Goal: Task Accomplishment & Management: Use online tool/utility

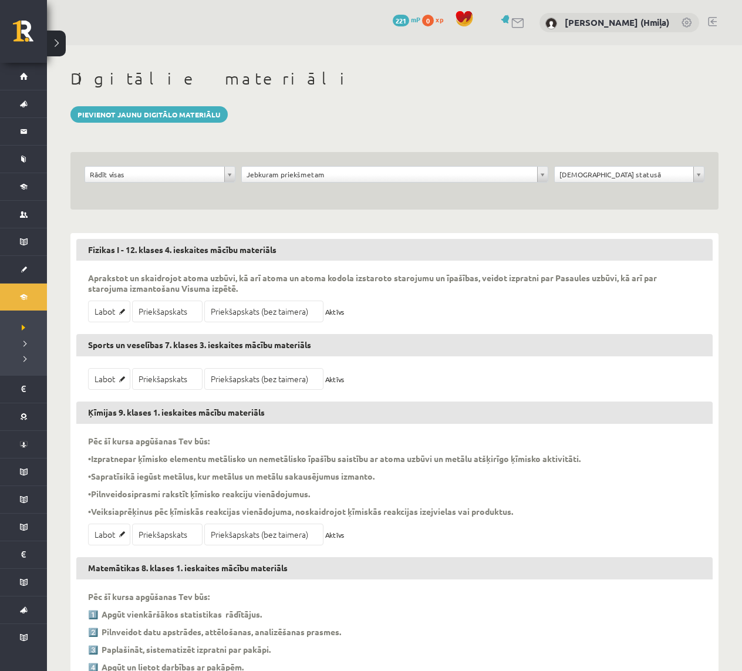
scroll to position [84721, 0]
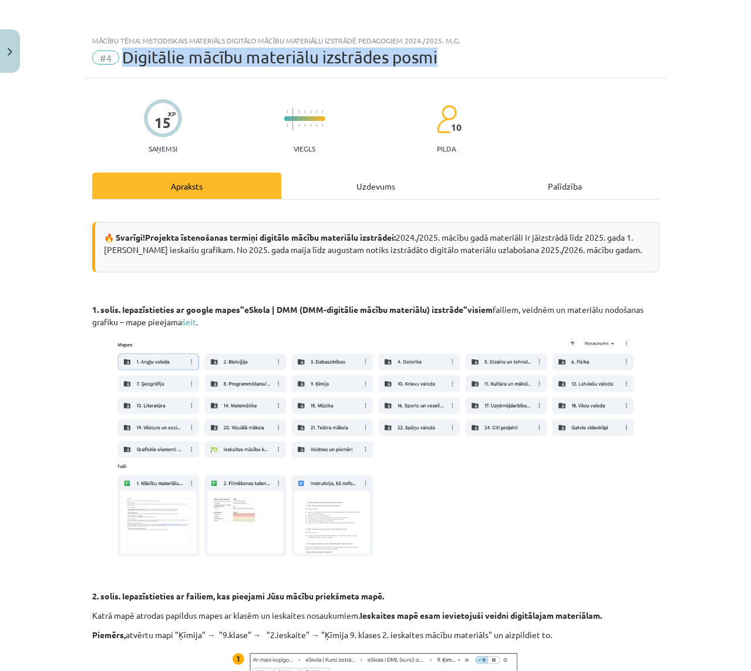
drag, startPoint x: 119, startPoint y: 59, endPoint x: 476, endPoint y: 60, distance: 356.4
click at [476, 60] on div "#4 Digitālie mācību materiālu izstrādes posmi" at bounding box center [375, 57] width 567 height 19
copy span "Digitālie mācību materiālu izstrādes posmi"
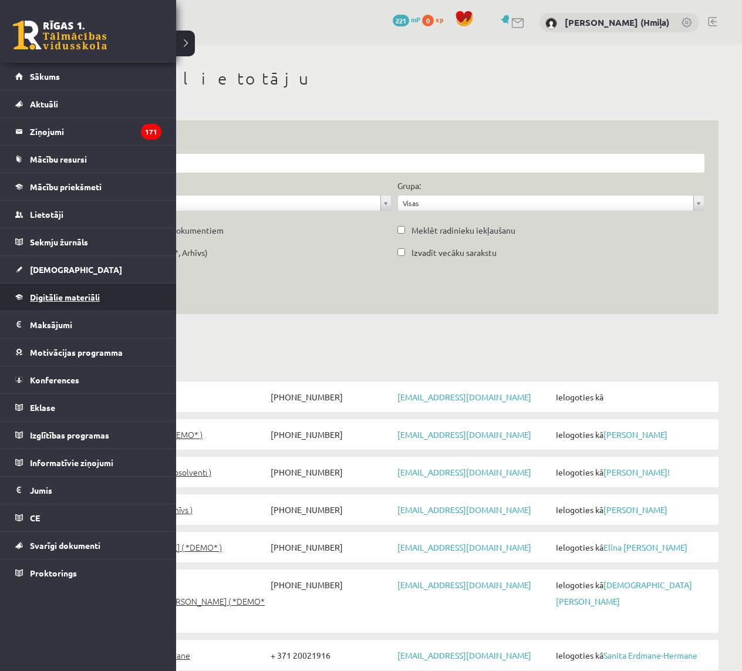
click at [56, 296] on span "Digitālie materiāli" at bounding box center [65, 297] width 70 height 11
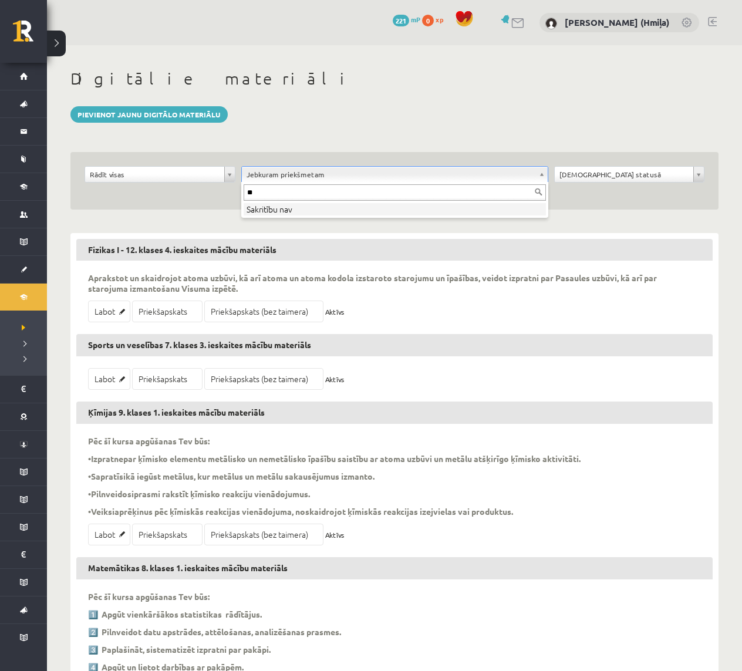
type input "*"
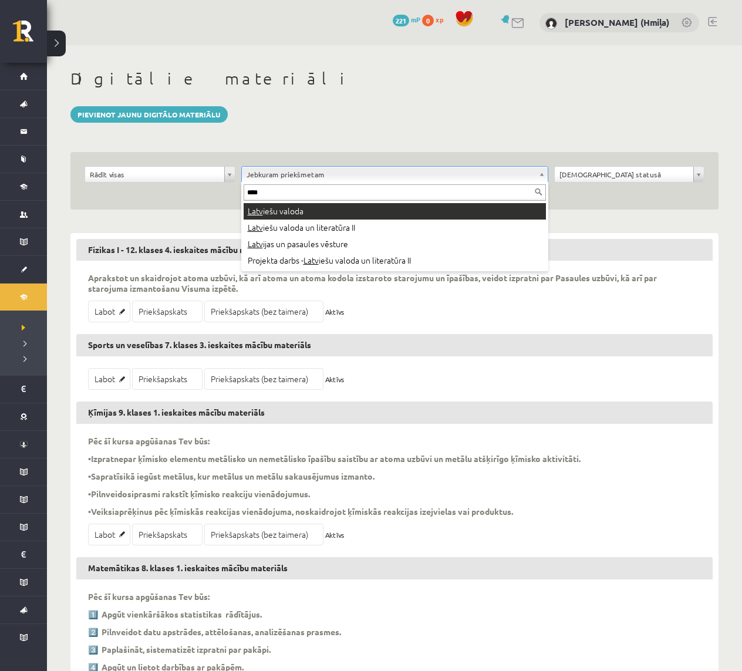
type input "****"
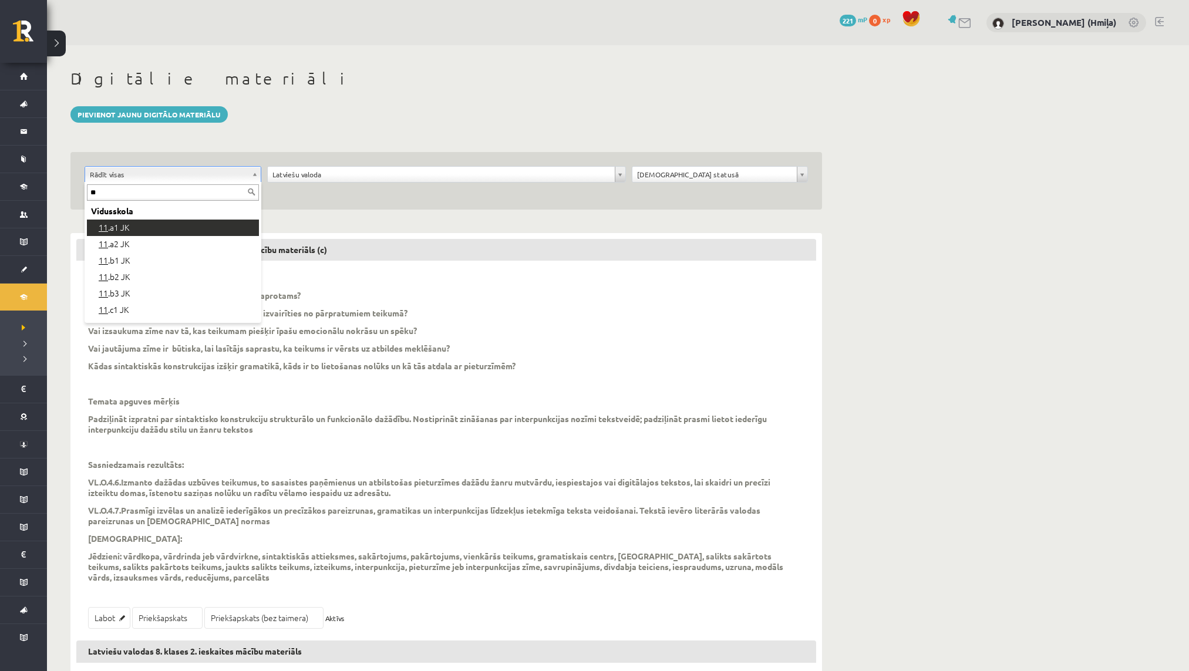
type input "**"
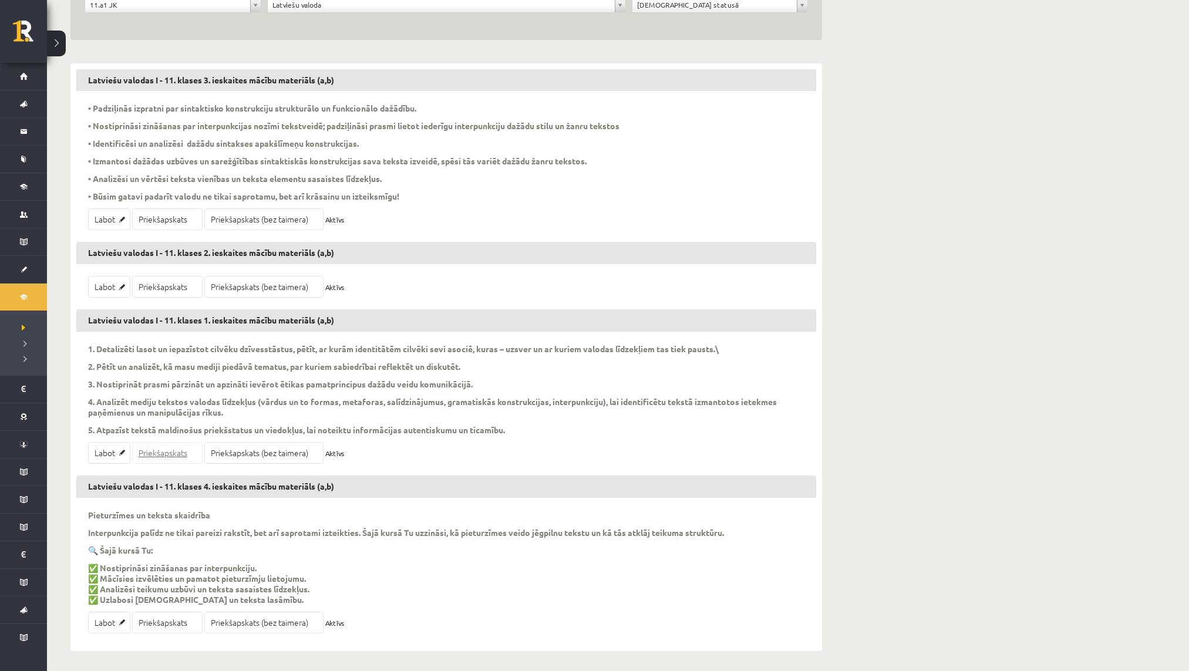
scroll to position [173, 0]
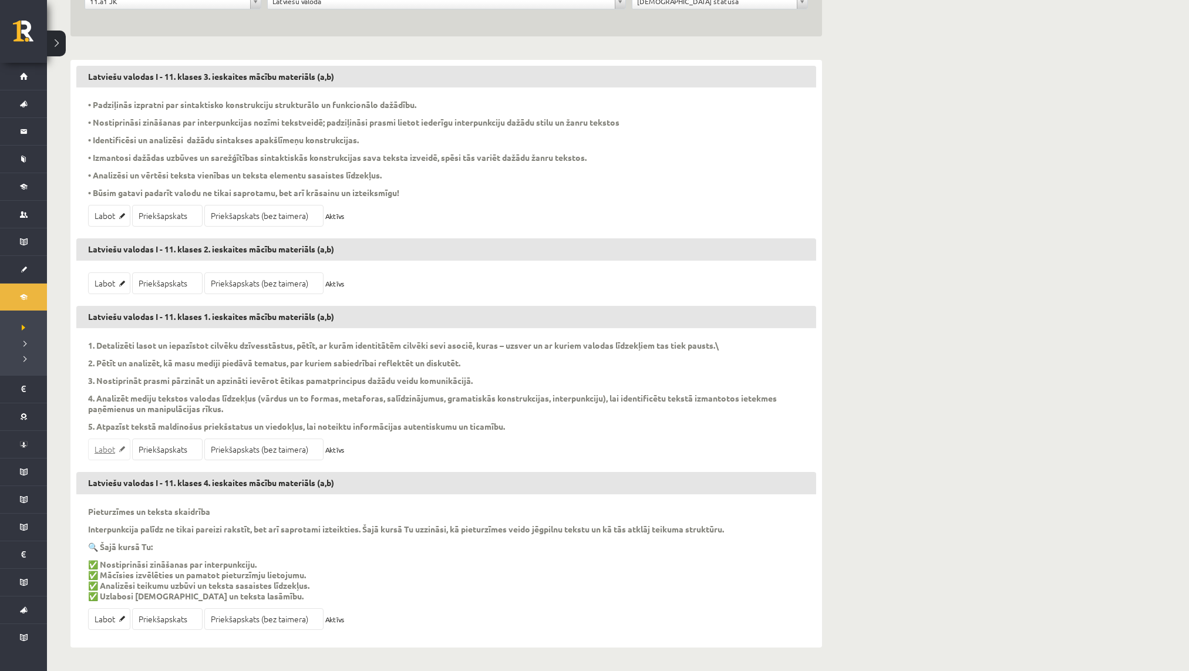
click at [116, 452] on link "Labot" at bounding box center [109, 450] width 42 height 22
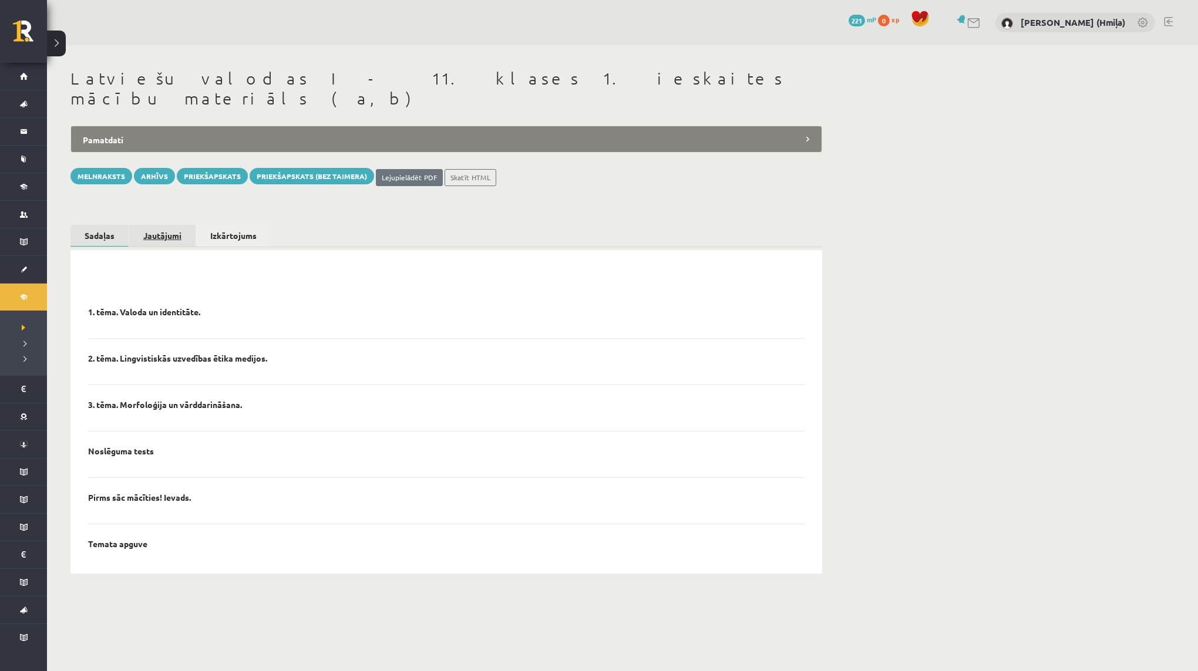
click at [175, 225] on link "Jautājumi" at bounding box center [162, 236] width 66 height 22
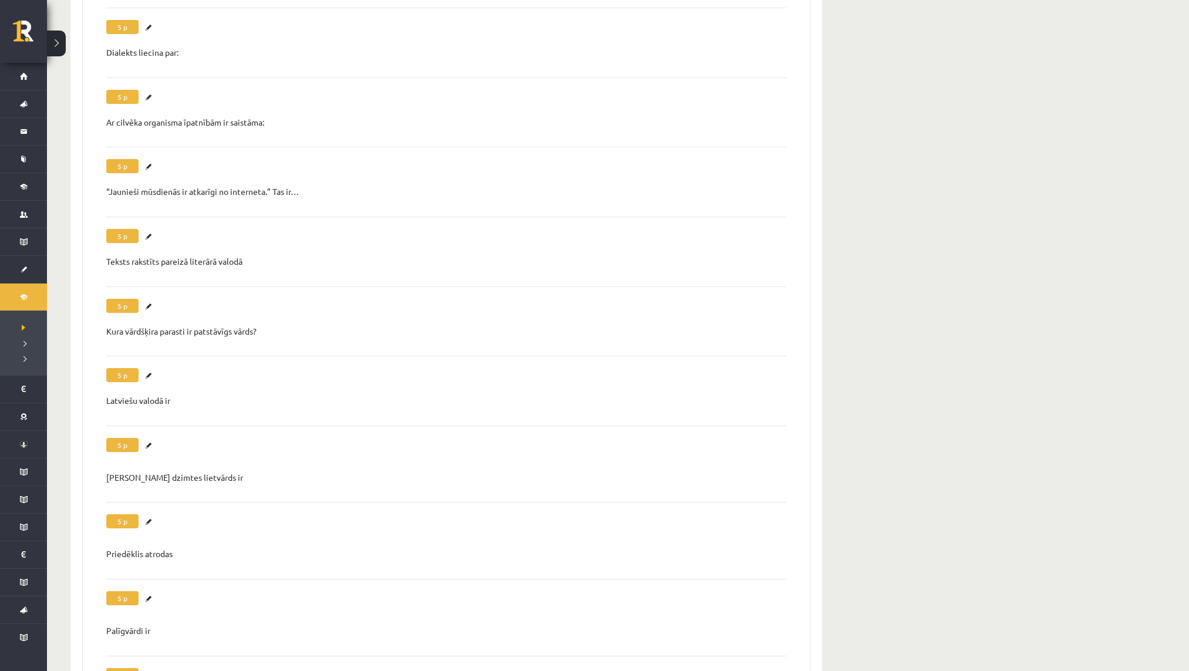
scroll to position [2390, 0]
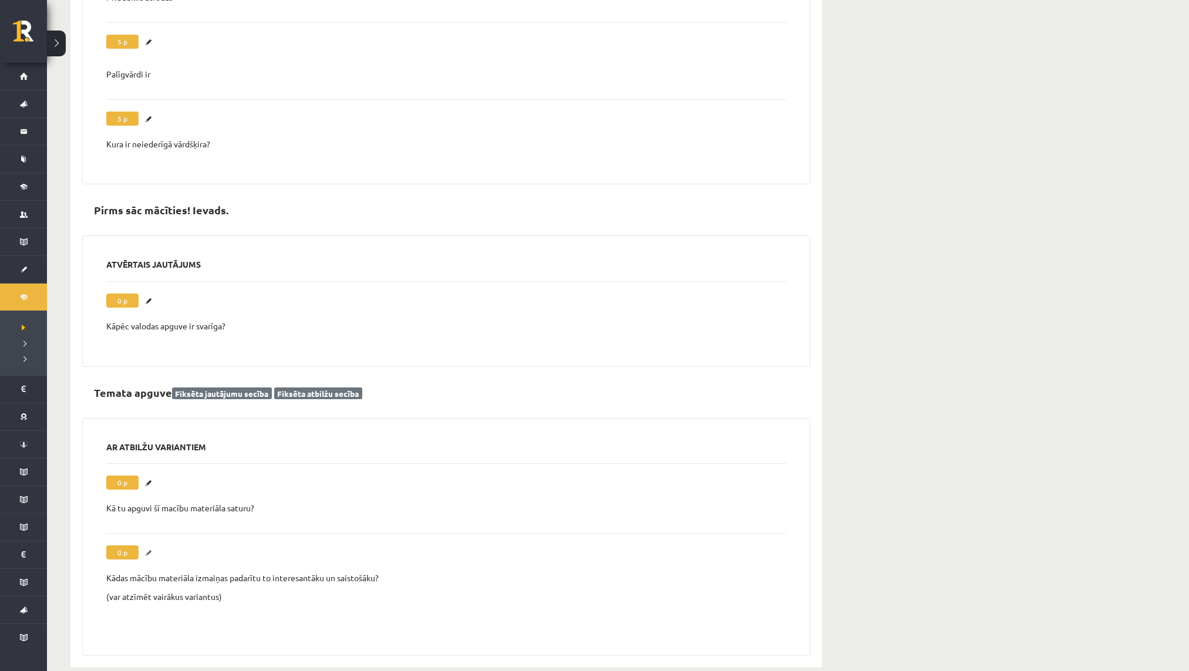
click at [147, 545] on link "Labot" at bounding box center [150, 552] width 12 height 15
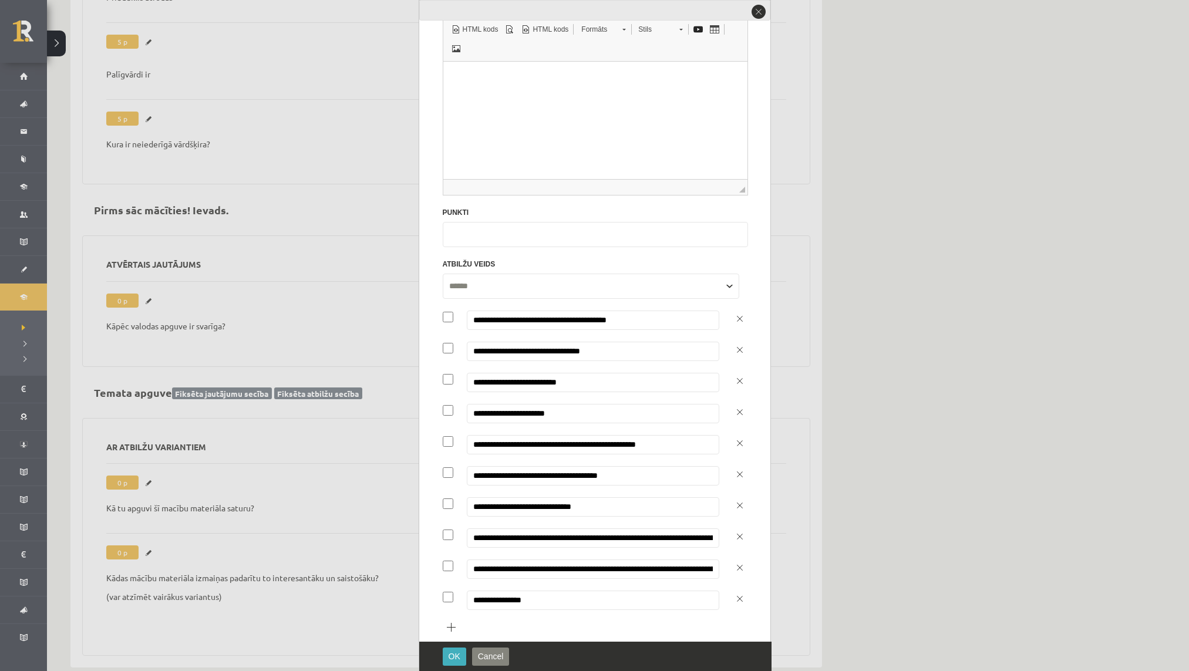
scroll to position [384, 0]
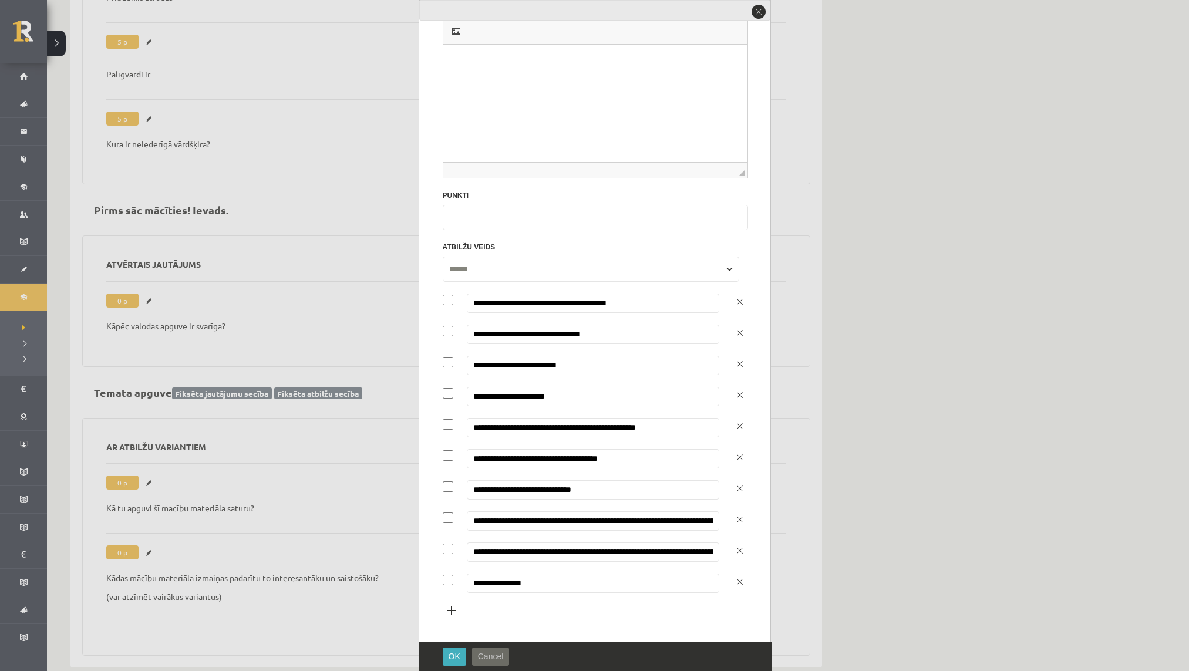
click at [502, 652] on span "Cancel" at bounding box center [491, 656] width 26 height 9
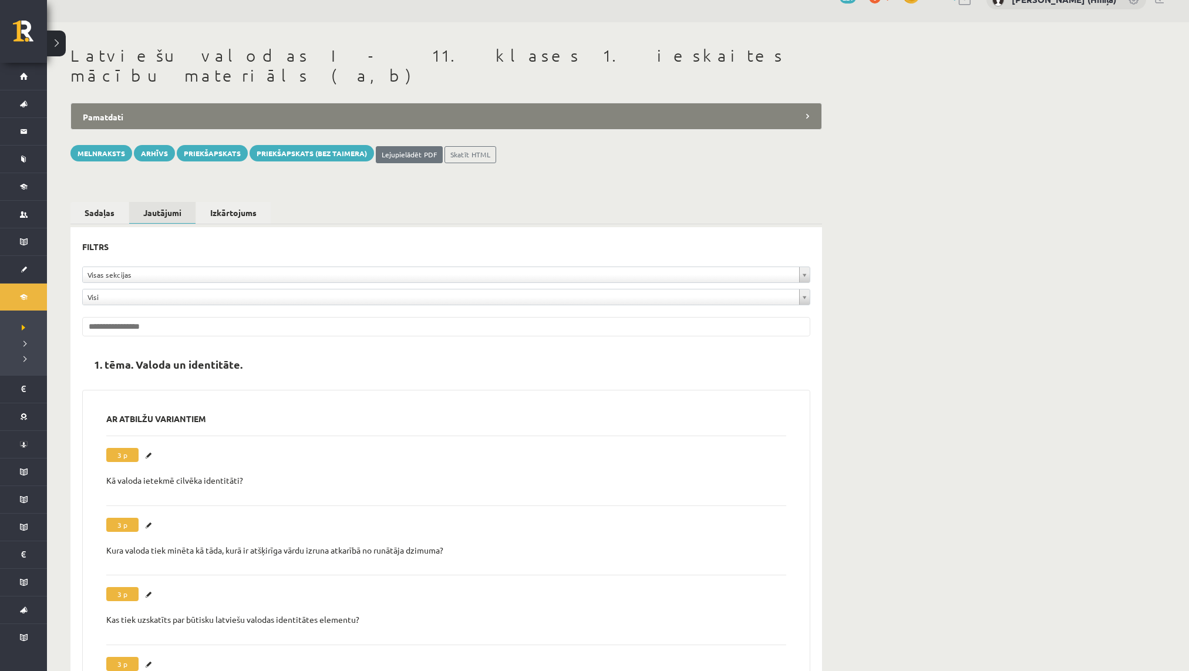
scroll to position [0, 0]
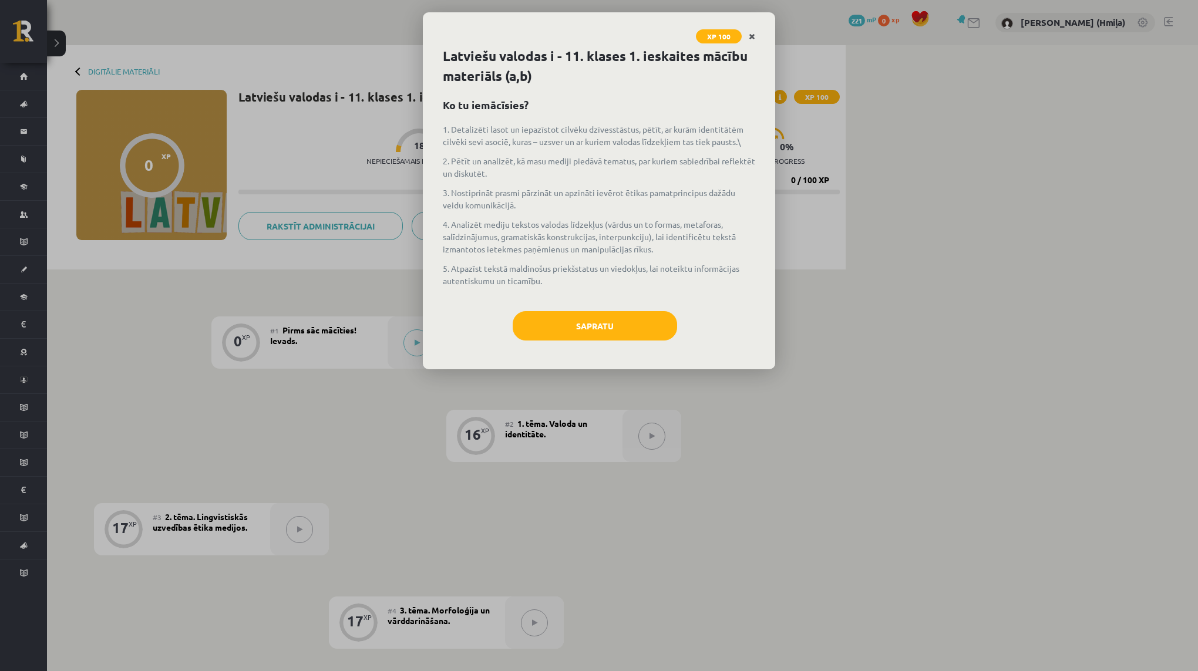
click at [754, 33] on icon "Close" at bounding box center [752, 37] width 6 height 8
